Goal: Task Accomplishment & Management: Manage account settings

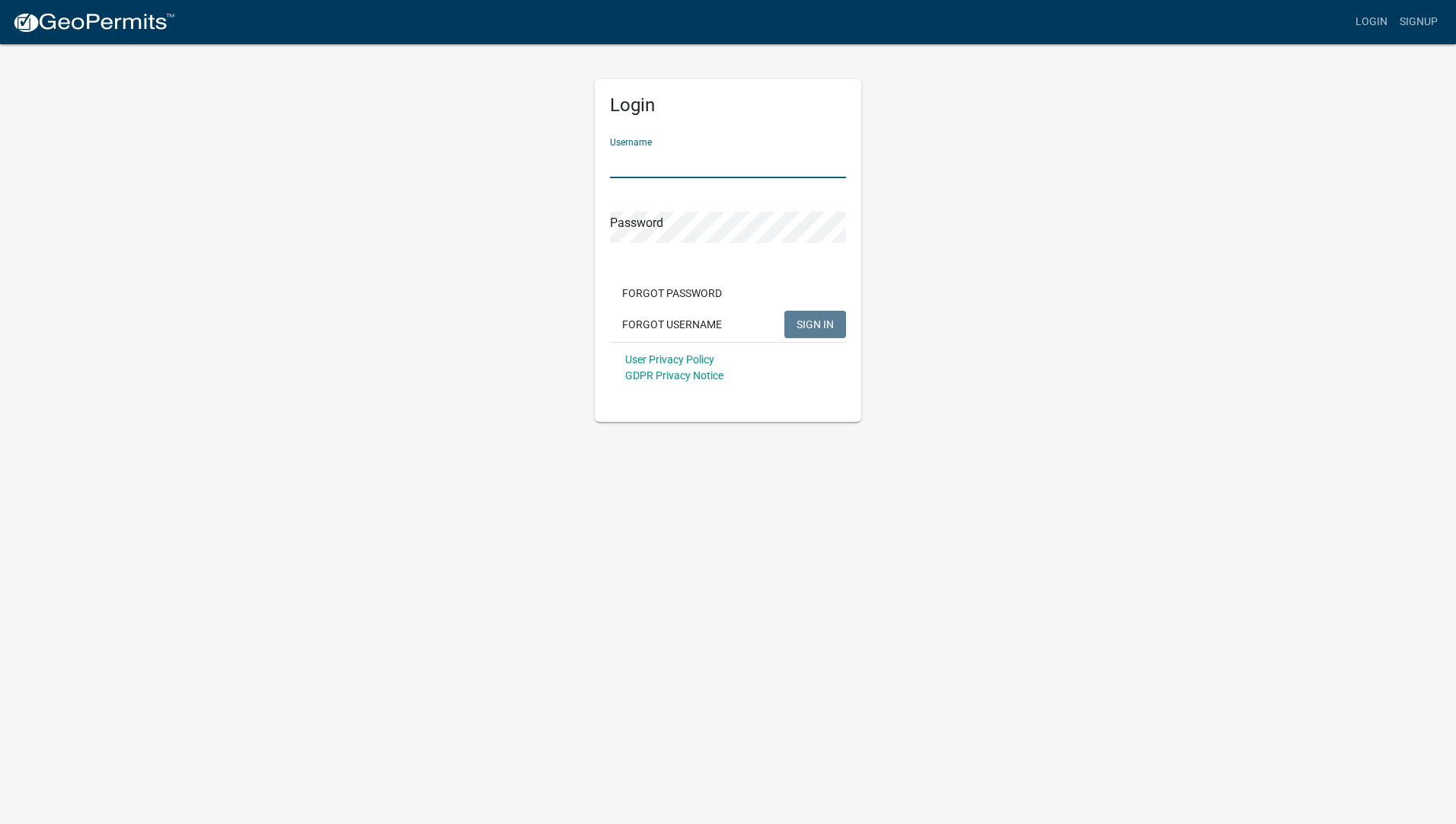
click at [656, 157] on input "Username" at bounding box center [728, 163] width 236 height 31
type input "jo&tim"
click at [821, 331] on button "SIGN IN" at bounding box center [815, 324] width 62 height 28
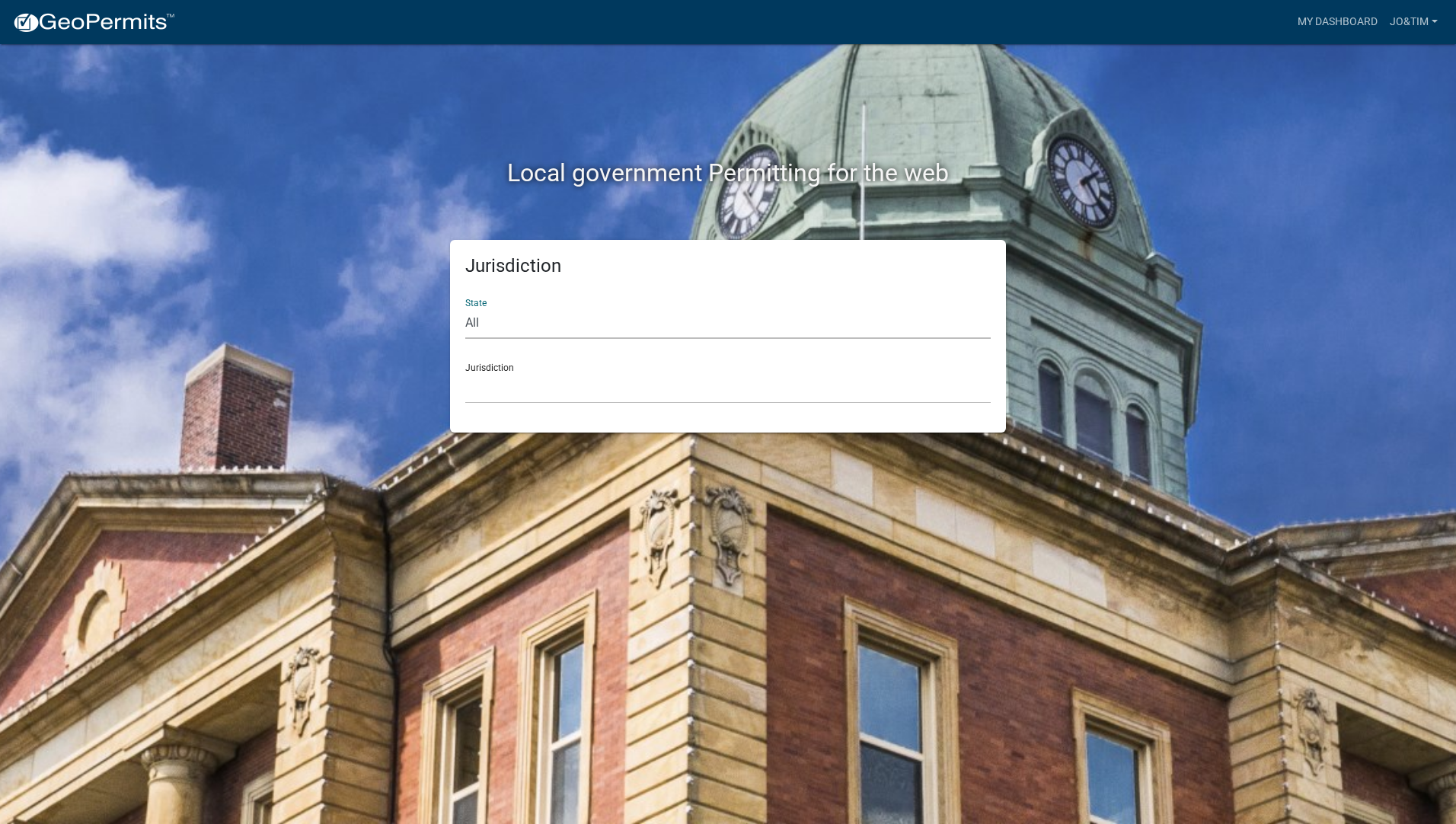
click at [480, 321] on select "All [US_STATE] [US_STATE] [US_STATE] [US_STATE] [US_STATE] [US_STATE] [US_STATE…" at bounding box center [728, 323] width 525 height 31
select select "[US_STATE]"
click at [465, 308] on select "All [US_STATE] [US_STATE] [US_STATE] [US_STATE] [US_STATE] [US_STATE] [US_STATE…" at bounding box center [728, 323] width 525 height 31
click at [1404, 19] on link "jo&tim" at bounding box center [1413, 21] width 60 height 29
click at [1349, 57] on link "Account" at bounding box center [1382, 63] width 122 height 37
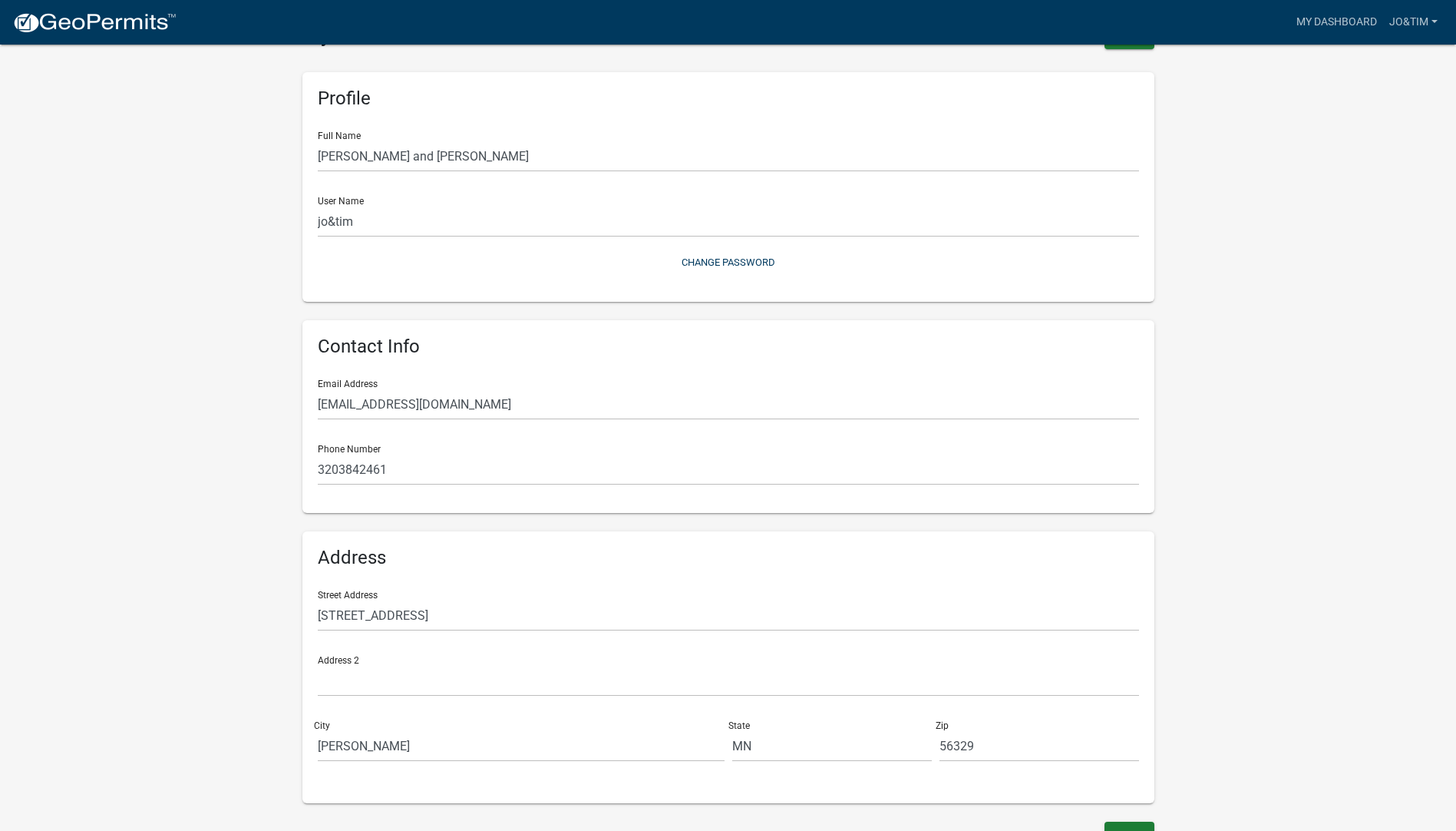
scroll to position [64, 0]
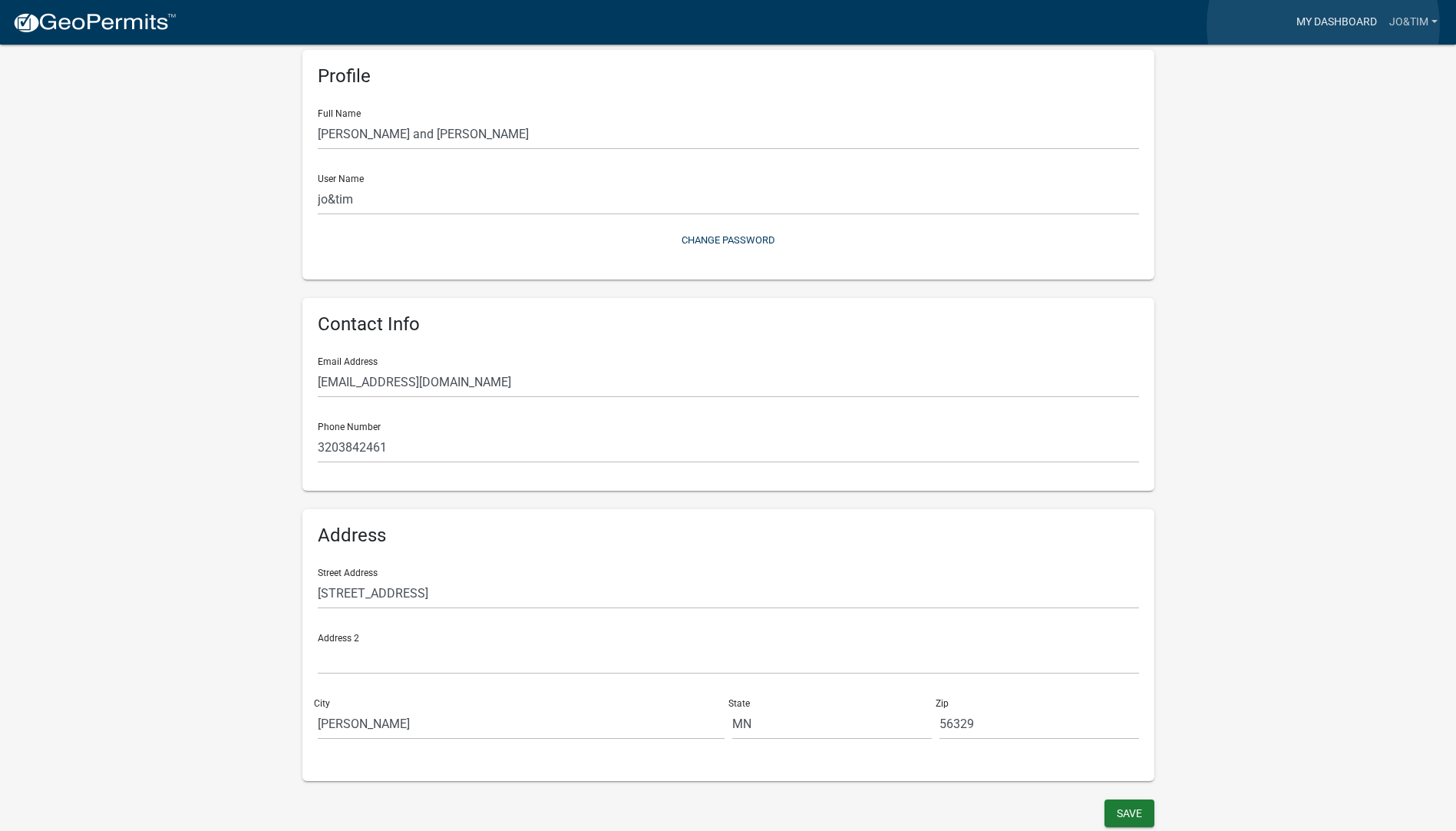
click at [1323, 25] on link "My Dashboard" at bounding box center [1337, 21] width 93 height 29
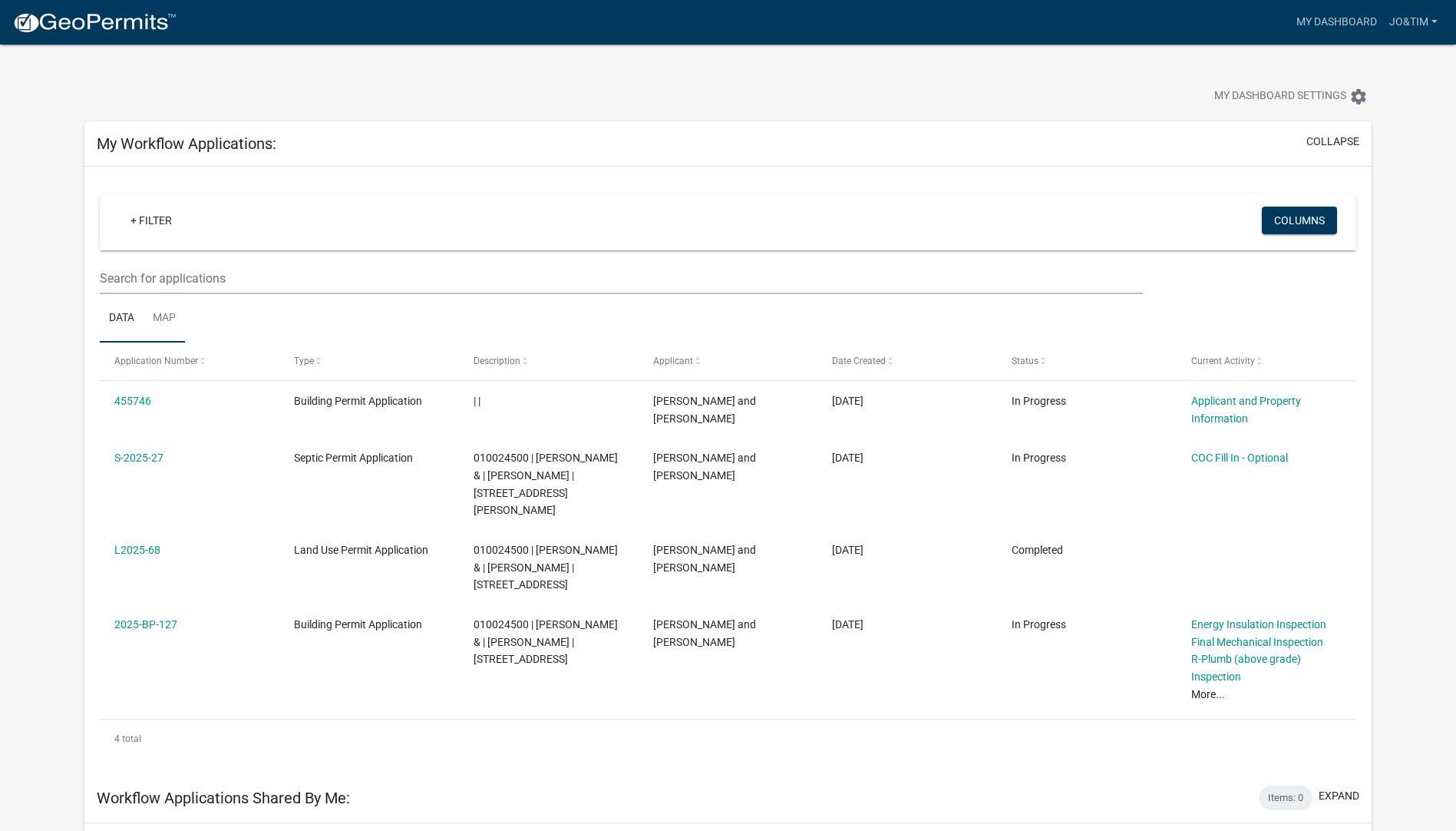
click at [165, 312] on link "Map" at bounding box center [164, 318] width 42 height 49
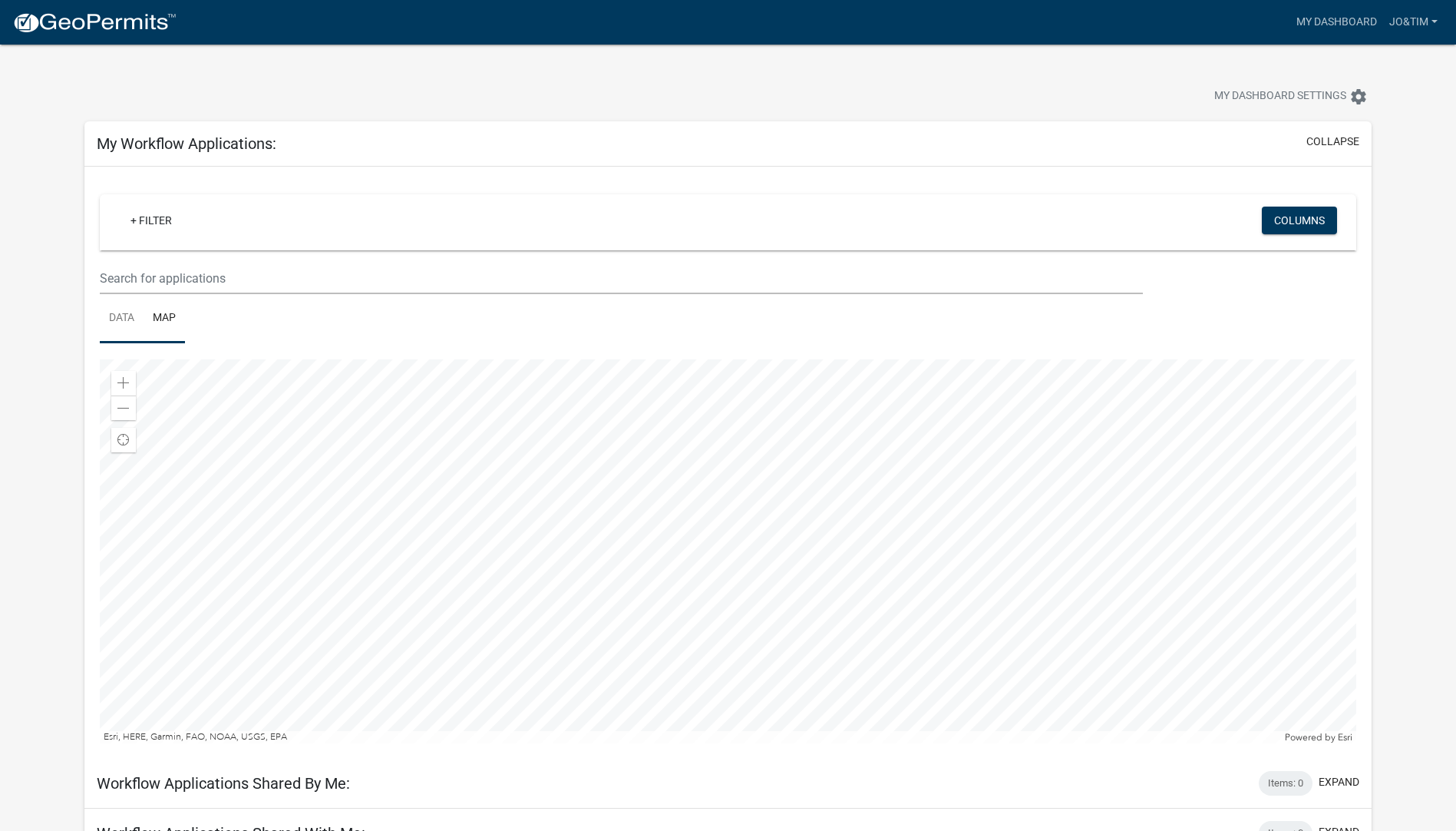
click at [117, 319] on link "Data" at bounding box center [121, 318] width 44 height 49
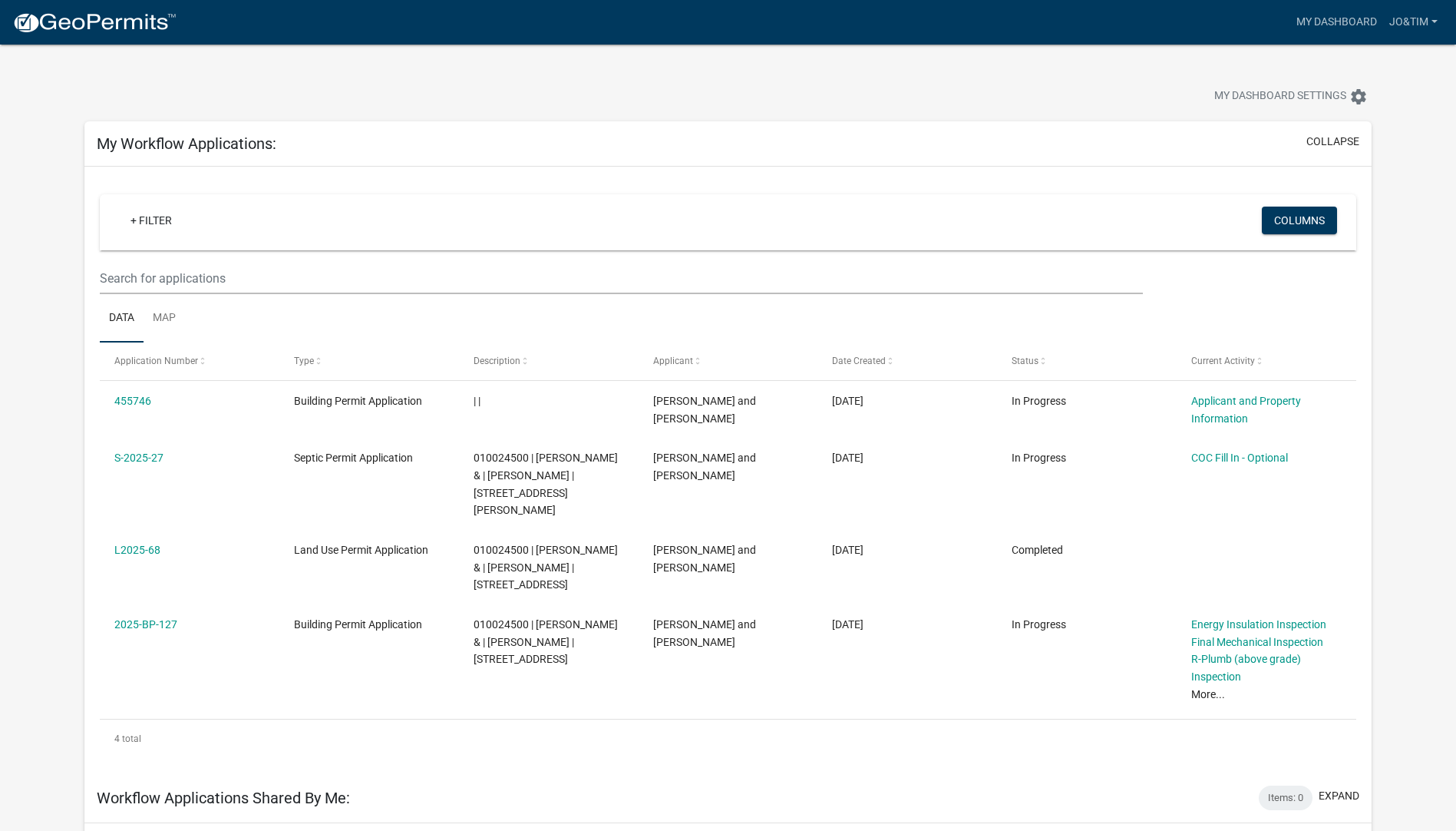
scroll to position [38, 0]
click at [1312, 97] on span "My Dashboard Settings" at bounding box center [1280, 97] width 132 height 19
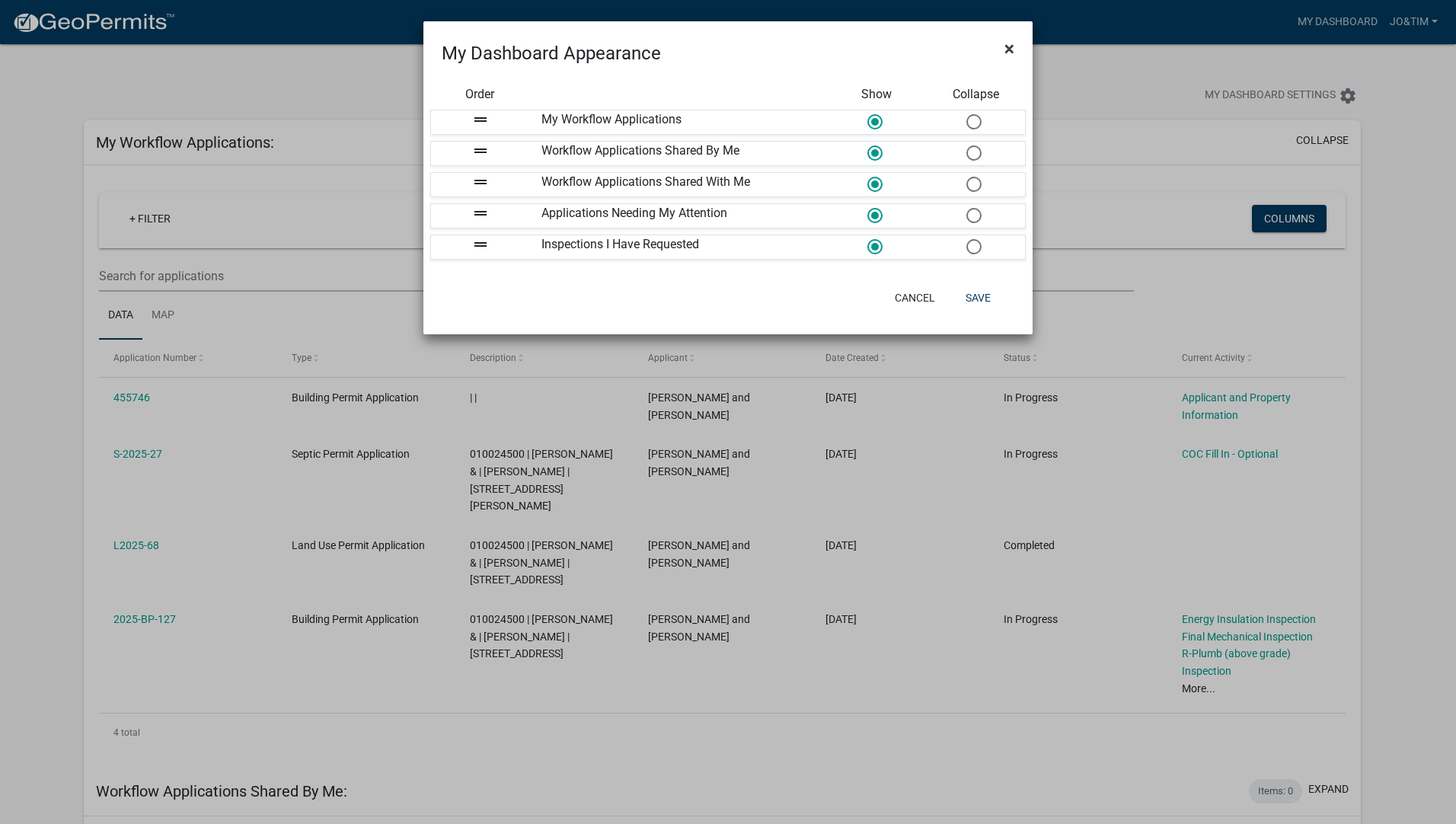
click at [1010, 44] on span "×" at bounding box center [1008, 48] width 10 height 21
